Goal: Check status: Check status

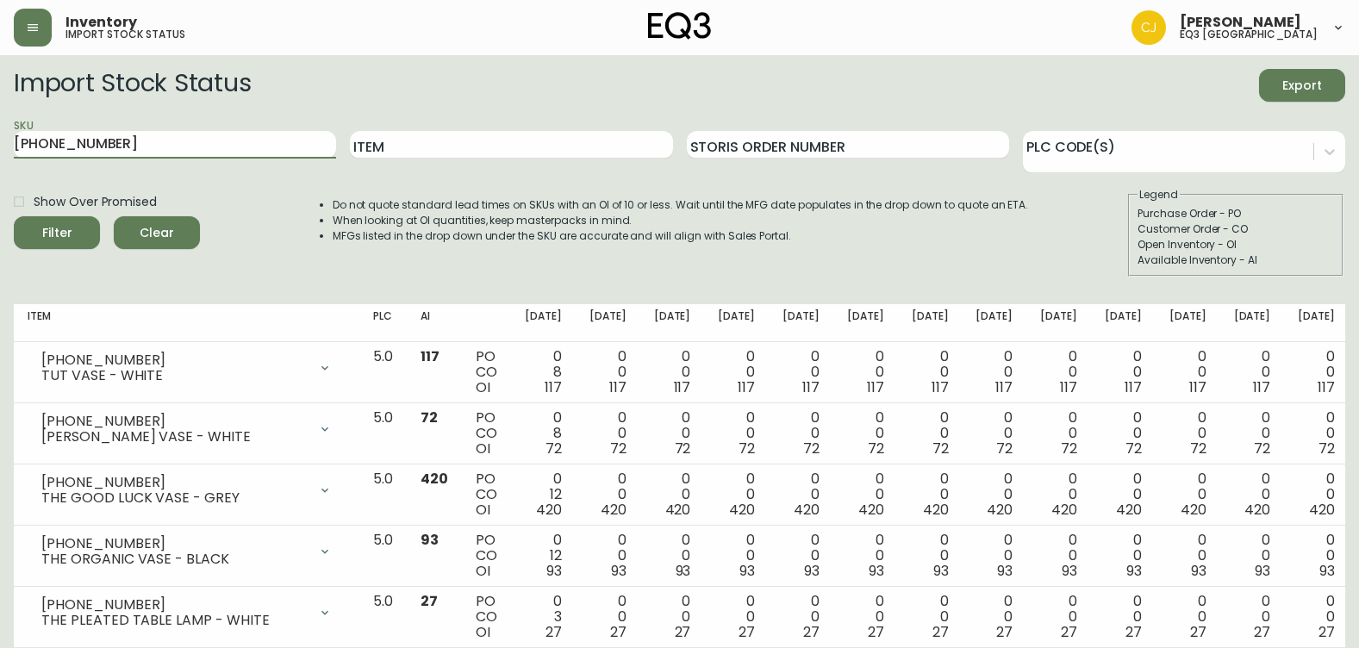
click at [14, 216] on button "Filter" at bounding box center [57, 232] width 86 height 33
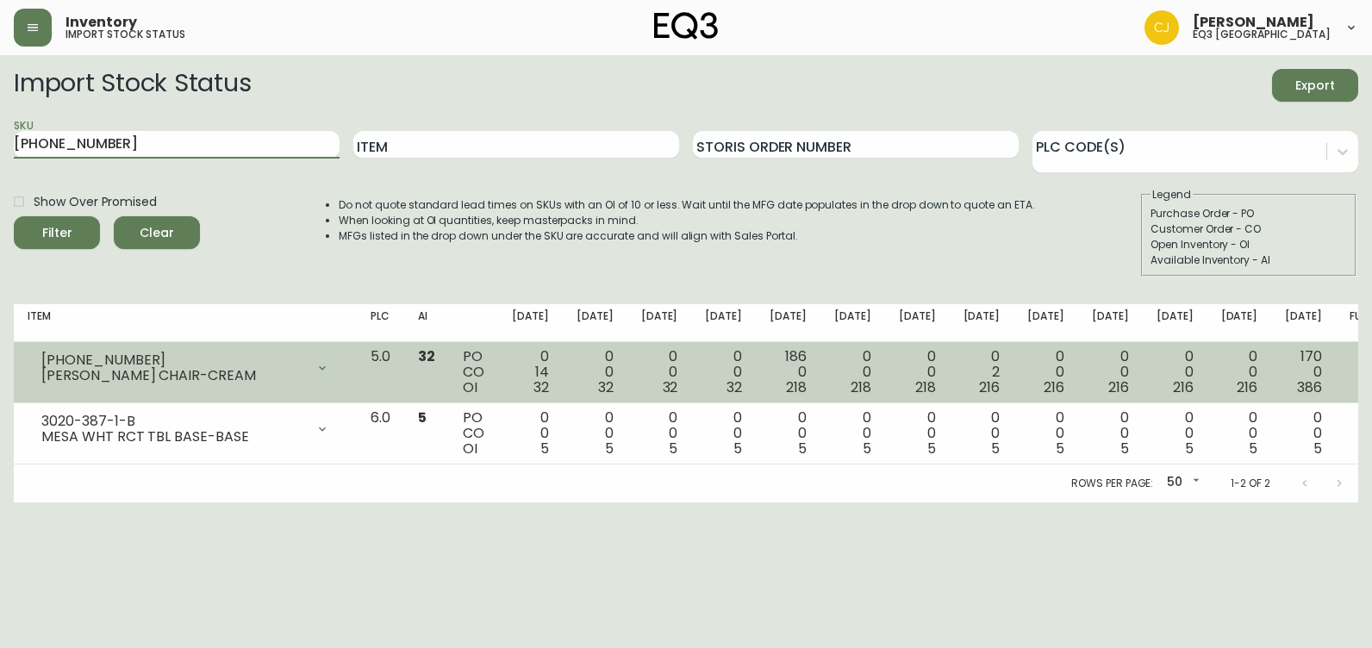
click at [305, 375] on div "[PERSON_NAME] CHAIR-CREAM" at bounding box center [173, 376] width 264 height 16
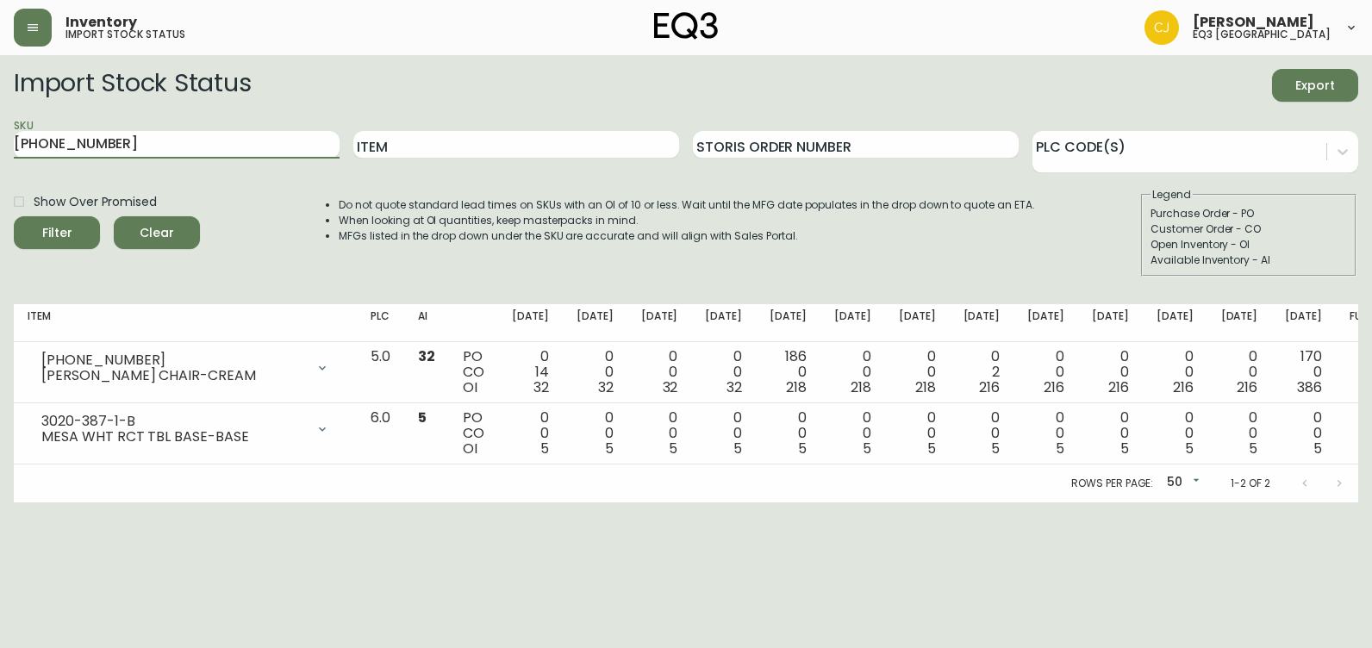
drag, startPoint x: 123, startPoint y: 141, endPoint x: 0, endPoint y: 147, distance: 123.3
click at [0, 141] on html "Inventory import stock status [PERSON_NAME] eq3 [GEOGRAPHIC_DATA] Import Stock …" at bounding box center [686, 251] width 1372 height 502
paste input "1063.99"
click at [84, 140] on input "1063.99" at bounding box center [177, 145] width 326 height 28
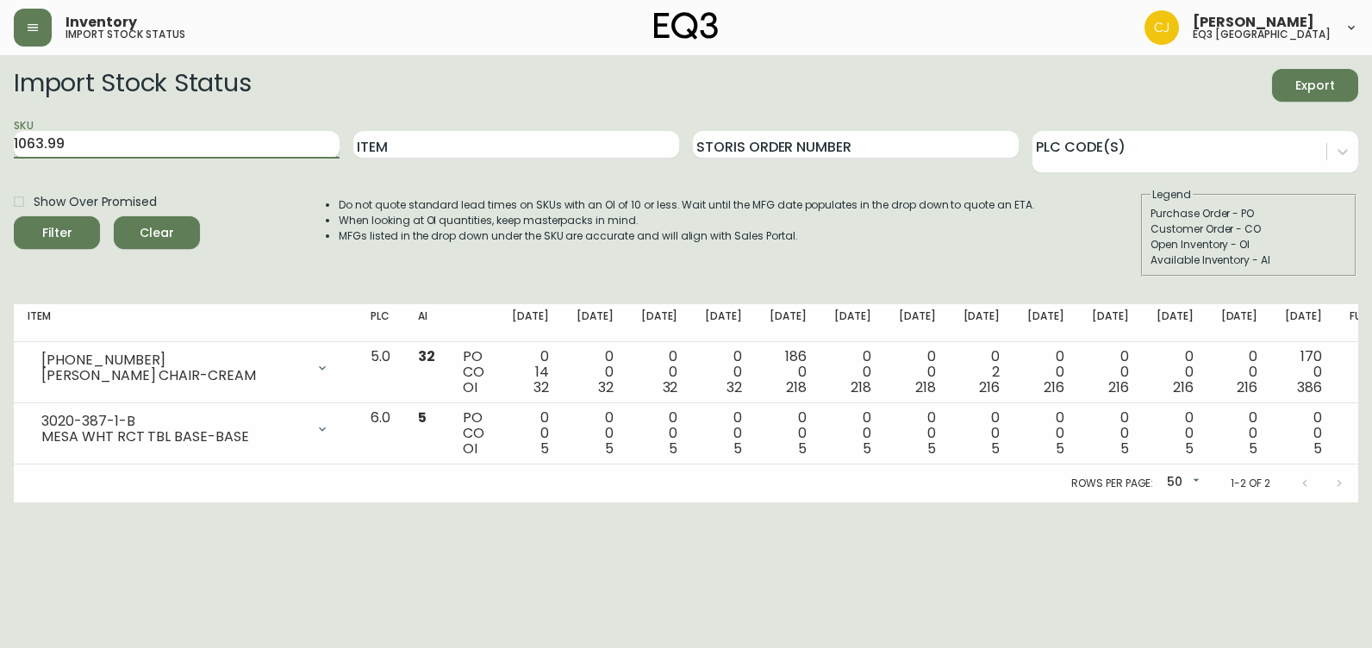
paste input "[PHONE_NUMBER]"
type input "[PHONE_NUMBER]"
click at [14, 216] on button "Filter" at bounding box center [57, 232] width 86 height 33
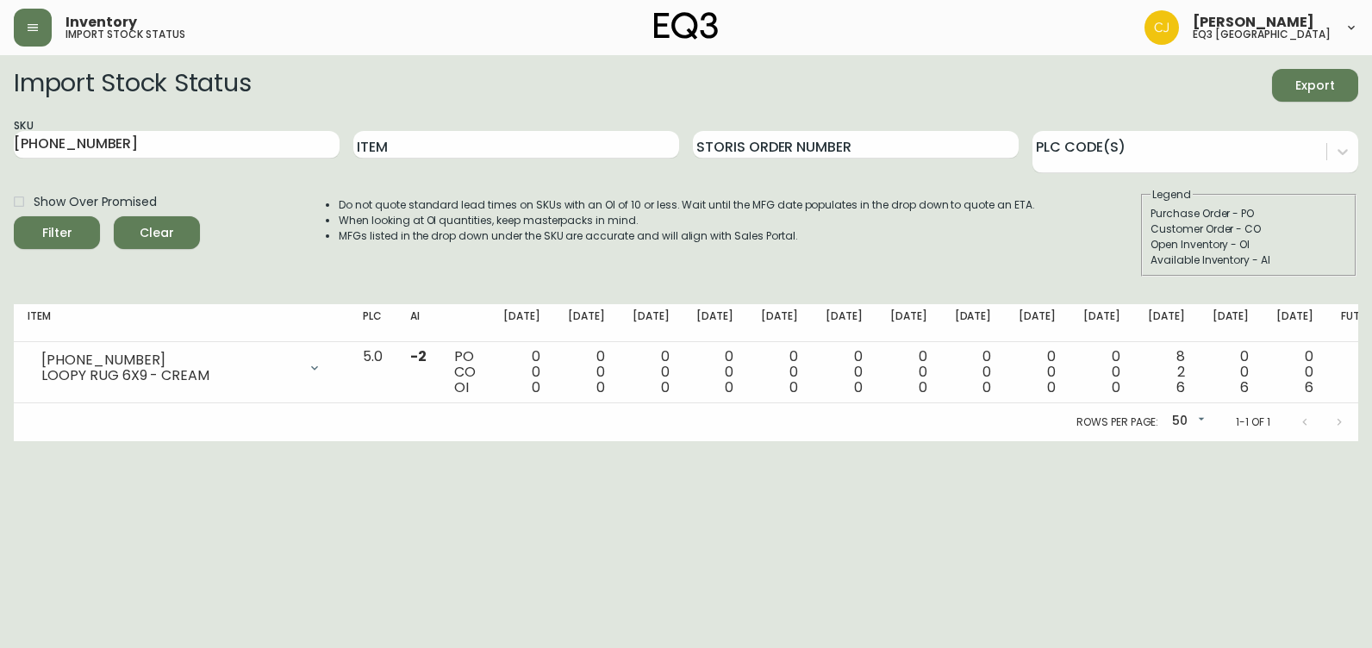
click at [0, 441] on html "Inventory import stock status [PERSON_NAME] eq3 [GEOGRAPHIC_DATA] Import Stock …" at bounding box center [686, 220] width 1372 height 441
click at [827, 441] on html "Inventory import stock status [PERSON_NAME] eq3 [GEOGRAPHIC_DATA] Import Stock …" at bounding box center [686, 220] width 1372 height 441
